Goal: Task Accomplishment & Management: Manage account settings

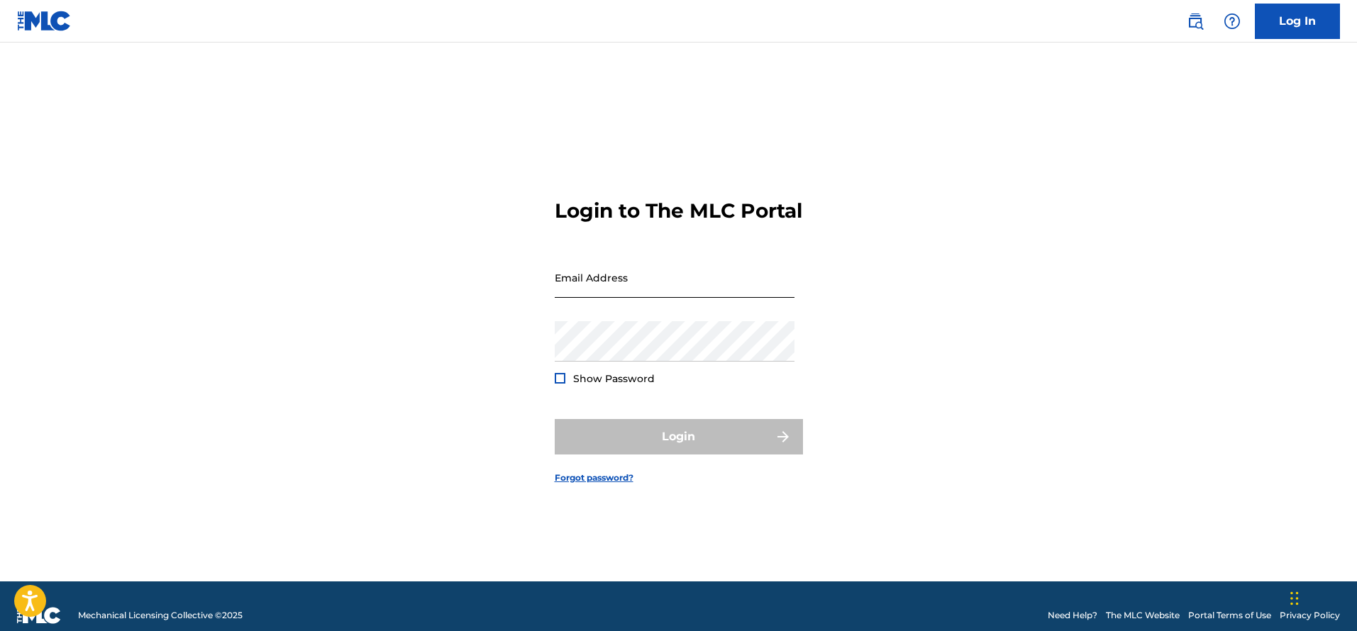
click at [592, 298] on input "Email Address" at bounding box center [675, 278] width 240 height 40
type input "[EMAIL_ADDRESS][DOMAIN_NAME]"
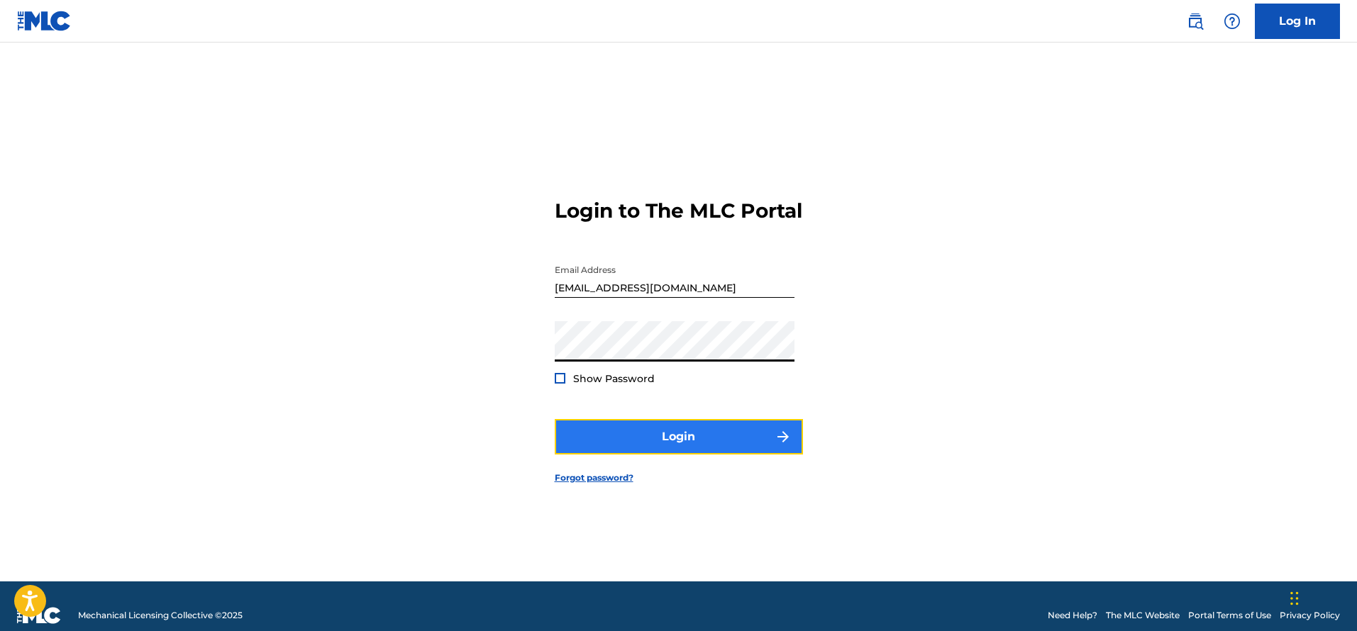
click at [673, 451] on button "Login" at bounding box center [679, 436] width 248 height 35
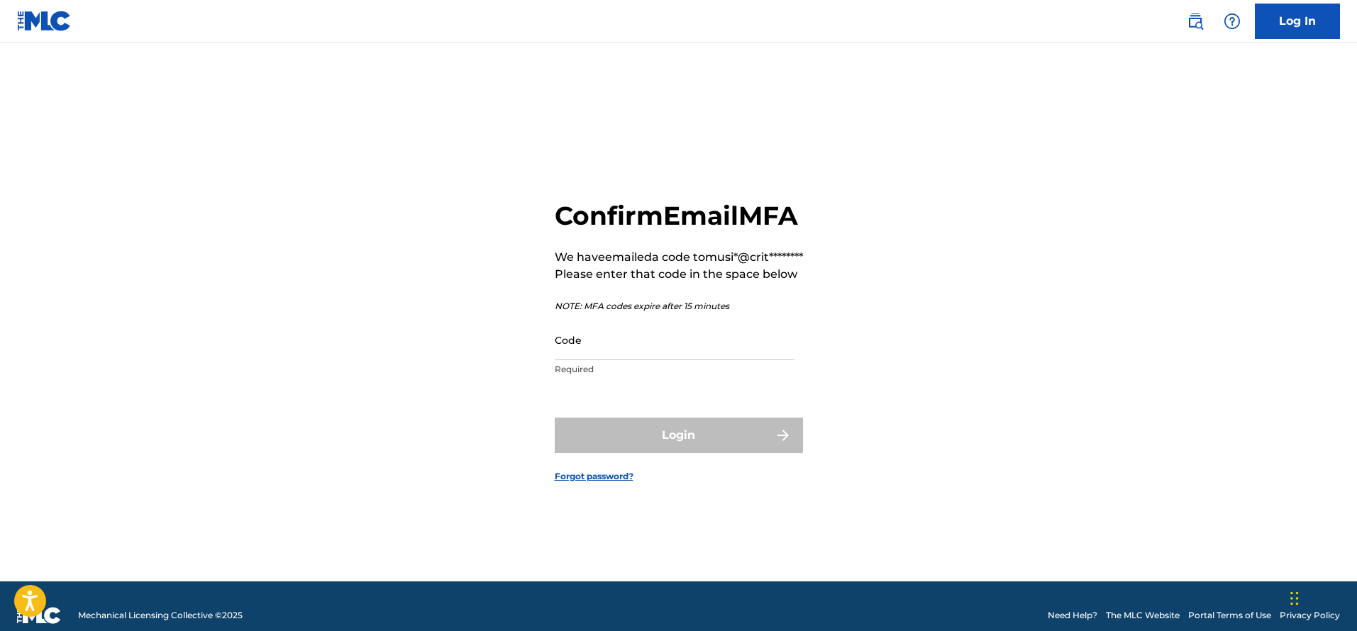
click at [582, 384] on div "Code Required" at bounding box center [675, 352] width 240 height 64
click at [597, 360] on input "Code" at bounding box center [675, 340] width 240 height 40
paste input "571591"
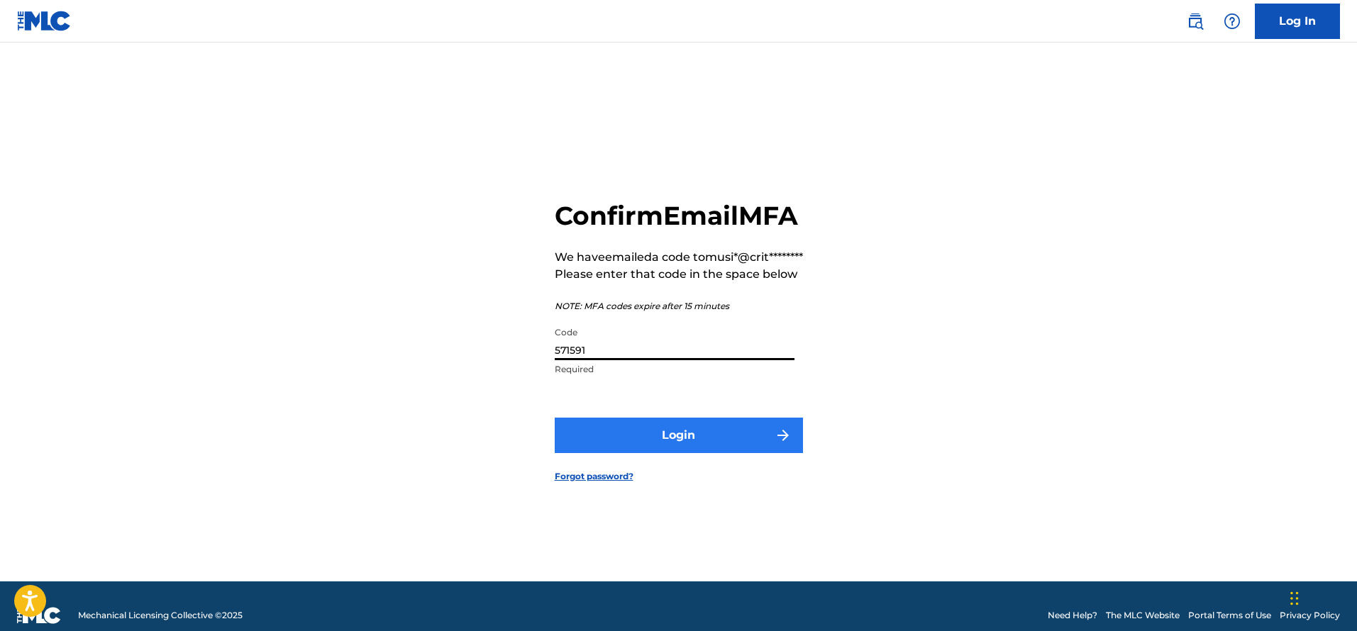
type input "571591"
click at [646, 453] on button "Login" at bounding box center [679, 435] width 248 height 35
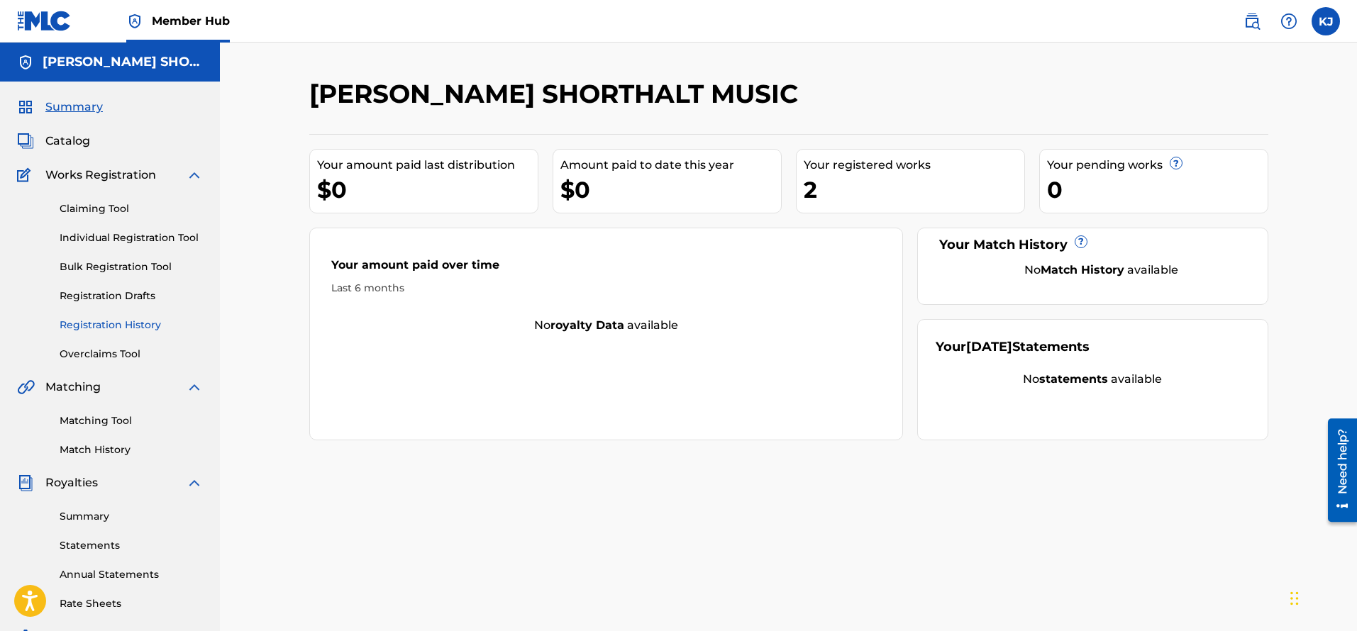
click at [108, 324] on link "Registration History" at bounding box center [131, 325] width 143 height 15
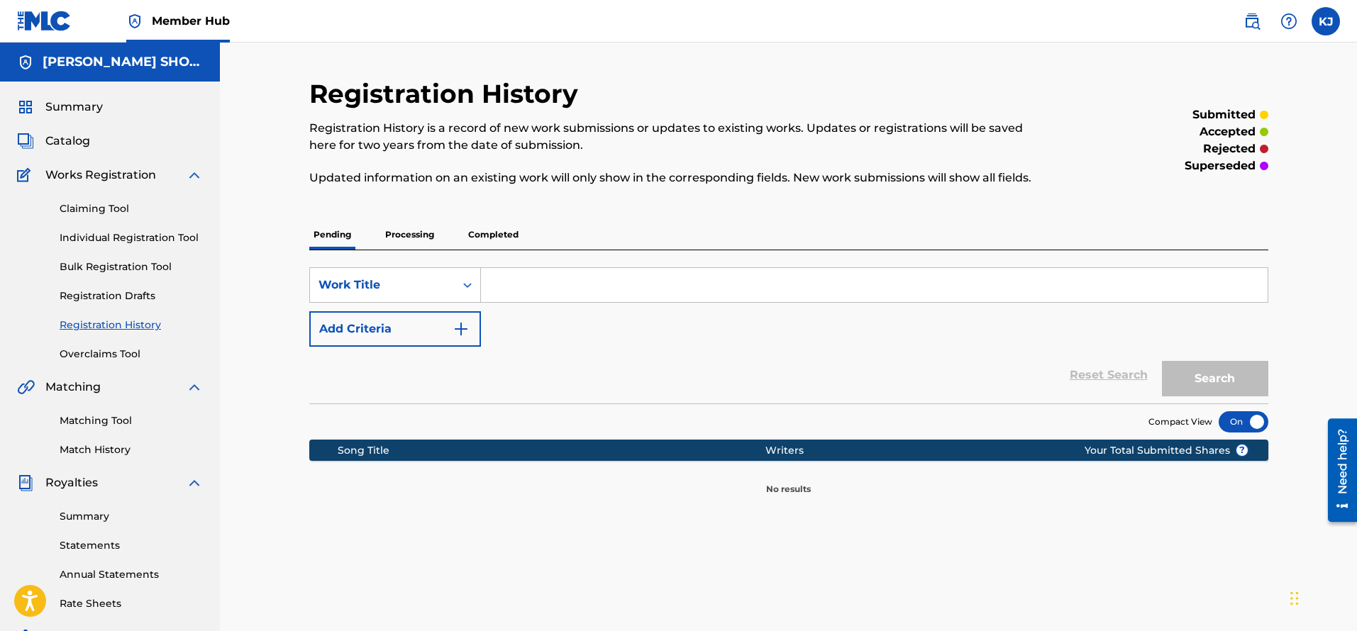
click at [402, 234] on p "Processing" at bounding box center [409, 235] width 57 height 30
click at [496, 235] on p "Completed" at bounding box center [493, 235] width 59 height 30
